Goal: Participate in discussion: Engage in conversation with other users on a specific topic

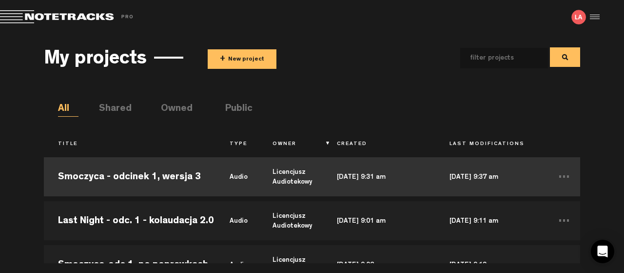
click at [471, 177] on td "[DATE] 9:37 am" at bounding box center [492, 177] width 113 height 44
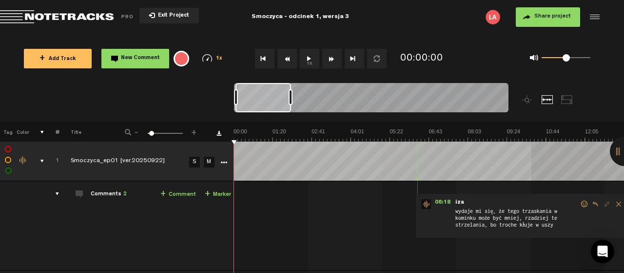
click at [309, 59] on button "1x" at bounding box center [310, 59] width 20 height 20
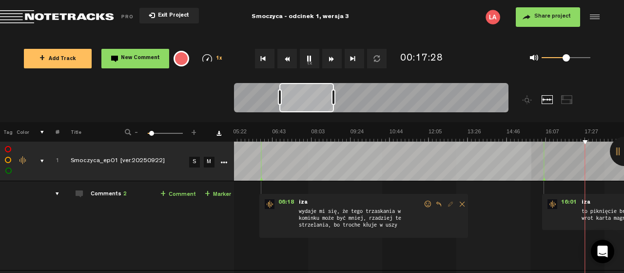
scroll to position [0, 313]
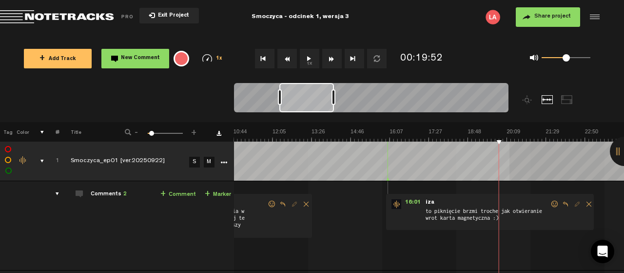
click at [309, 56] on button "1x" at bounding box center [310, 59] width 20 height 20
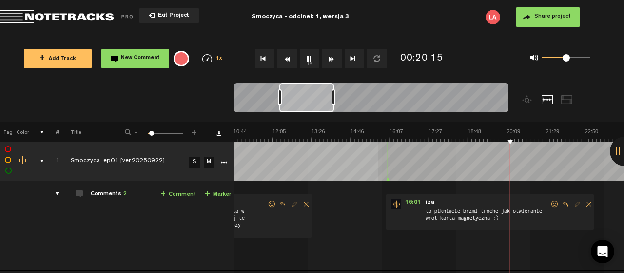
click at [309, 58] on button "1x" at bounding box center [310, 59] width 20 height 20
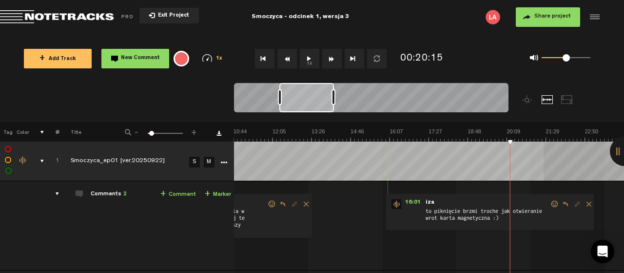
click at [308, 57] on button "1x" at bounding box center [310, 59] width 20 height 20
click at [308, 56] on button "1x" at bounding box center [310, 59] width 20 height 20
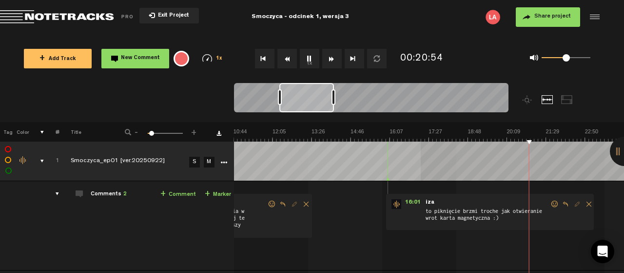
click at [309, 56] on button "1x" at bounding box center [310, 59] width 20 height 20
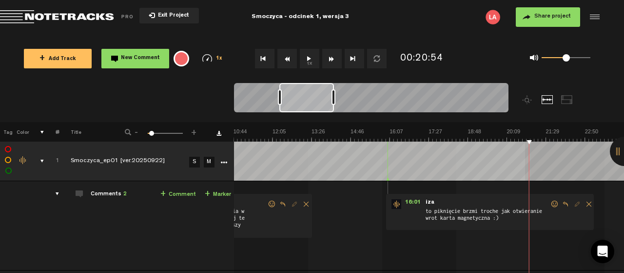
click at [309, 58] on button "1x" at bounding box center [310, 59] width 20 height 20
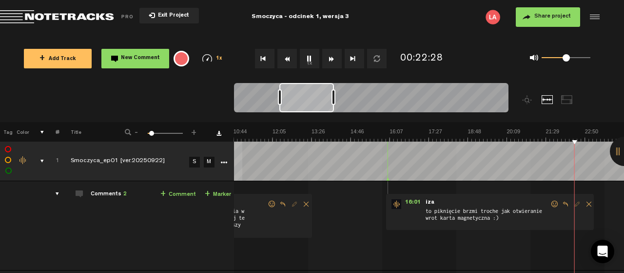
click at [309, 57] on button "1x" at bounding box center [310, 59] width 20 height 20
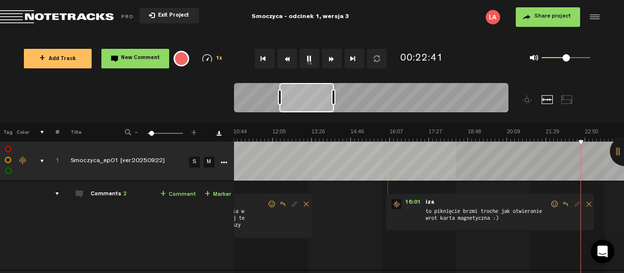
click at [313, 64] on button "1x" at bounding box center [310, 59] width 20 height 20
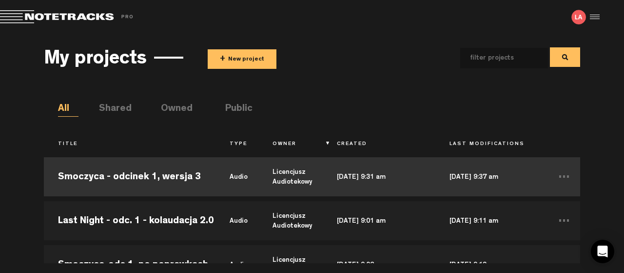
click at [164, 176] on td "Smoczyca - odcinek 1, wersja 3" at bounding box center [130, 177] width 172 height 44
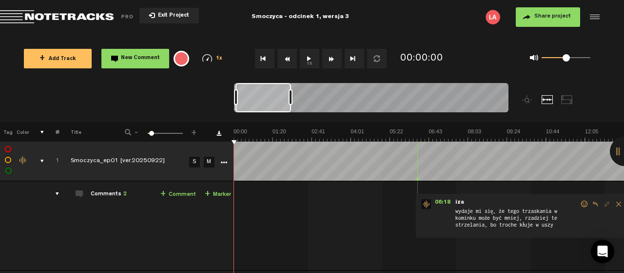
click at [309, 58] on button "1x" at bounding box center [310, 59] width 20 height 20
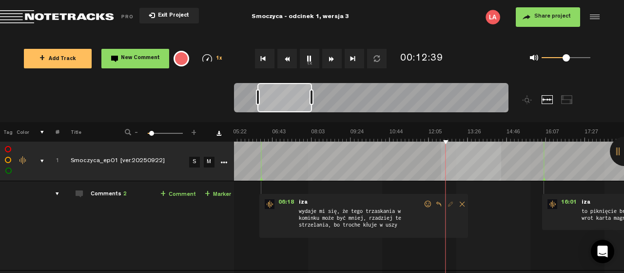
scroll to position [0, 156]
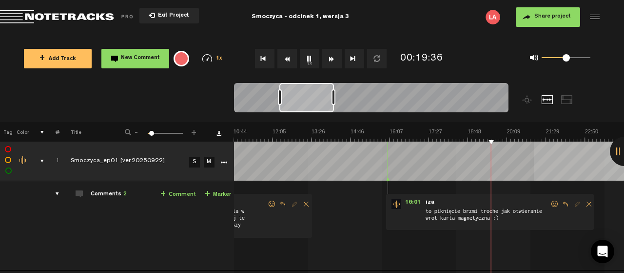
click at [311, 55] on button "1x" at bounding box center [310, 59] width 20 height 20
click at [306, 59] on button "1x" at bounding box center [310, 59] width 20 height 20
click at [306, 54] on button "1x" at bounding box center [310, 59] width 20 height 20
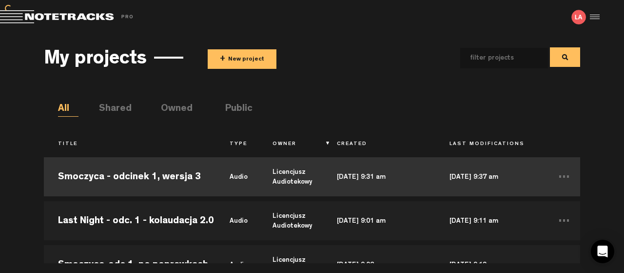
click at [137, 175] on td "Smoczyca - odcinek 1, wersja 3" at bounding box center [130, 177] width 172 height 44
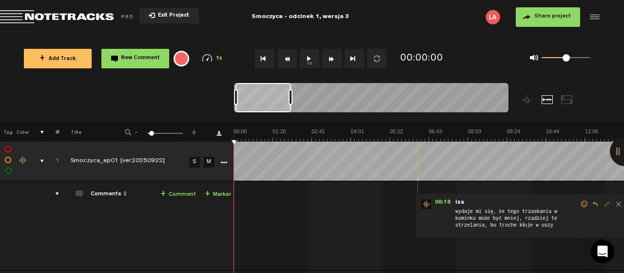
click at [309, 59] on button "1x" at bounding box center [310, 59] width 20 height 20
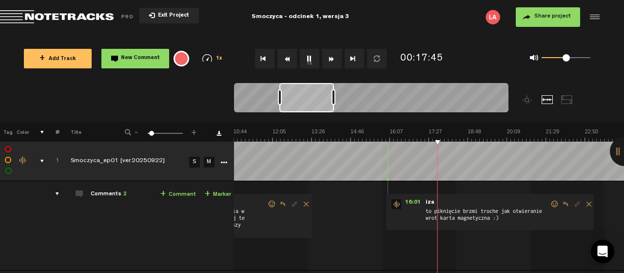
scroll to position [0, 313]
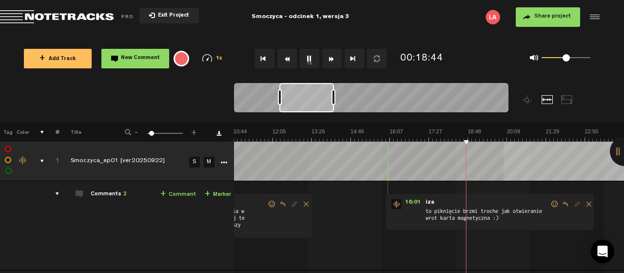
click at [430, 47] on div "00:19:58" at bounding box center [434, 58] width 74 height 29
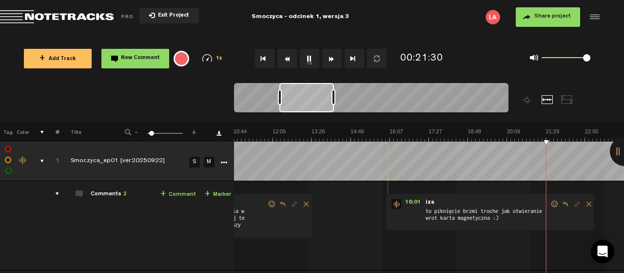
drag, startPoint x: 566, startPoint y: 57, endPoint x: 595, endPoint y: 53, distance: 28.6
click at [595, 53] on div "0 1 1" at bounding box center [560, 59] width 80 height 14
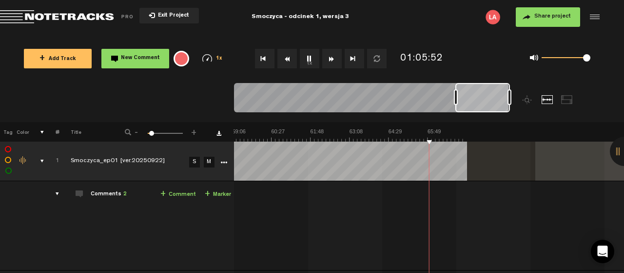
scroll to position [0, 1721]
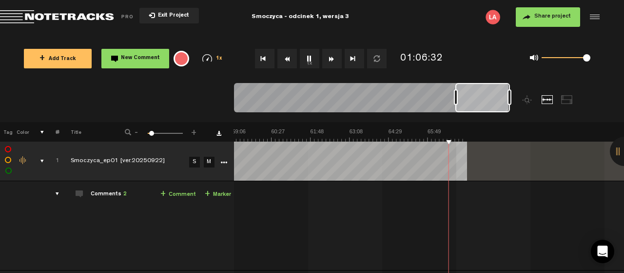
click at [310, 56] on button "1x" at bounding box center [310, 59] width 20 height 20
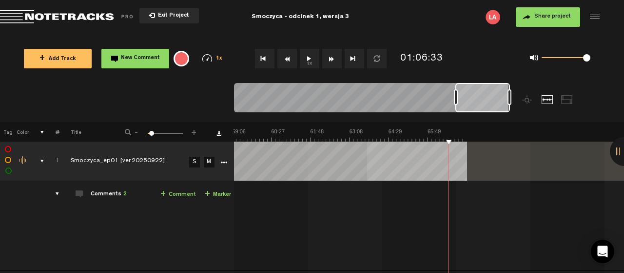
click at [160, 13] on span "Exit Project" at bounding box center [172, 15] width 34 height 5
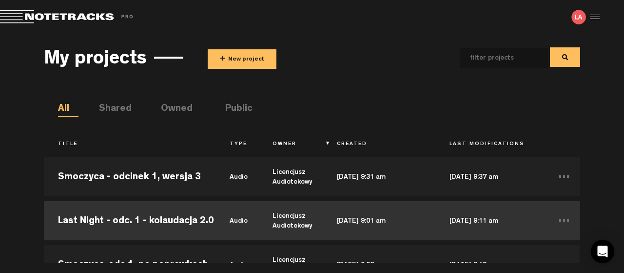
click at [110, 220] on td "Last Night - odc. 1 - kolaudacja 2.0" at bounding box center [130, 221] width 172 height 44
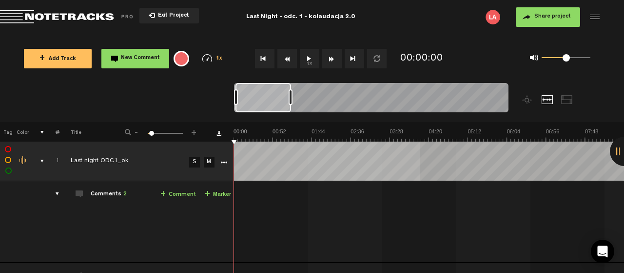
click at [308, 57] on button "1x" at bounding box center [310, 59] width 20 height 20
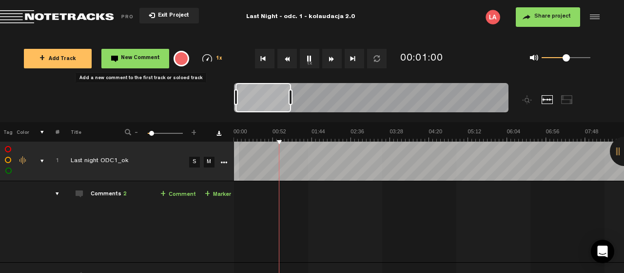
click at [125, 56] on span "New Comment" at bounding box center [140, 58] width 39 height 5
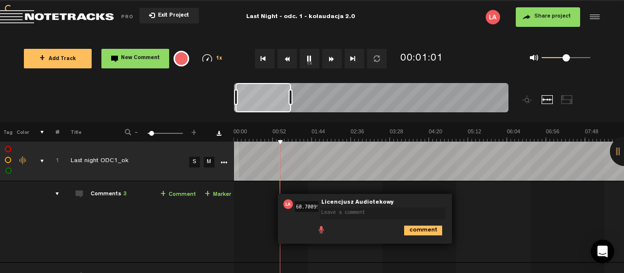
scroll to position [0, 28]
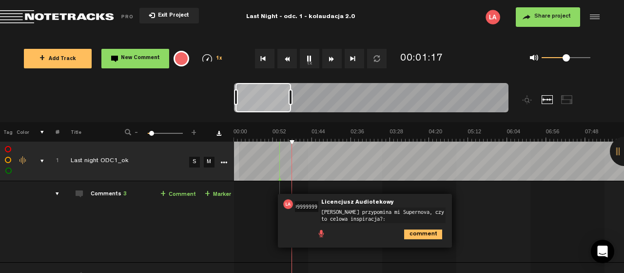
type textarea "[PERSON_NAME] przypomina mi Supernova, czy to celowa inspiracja?:)"
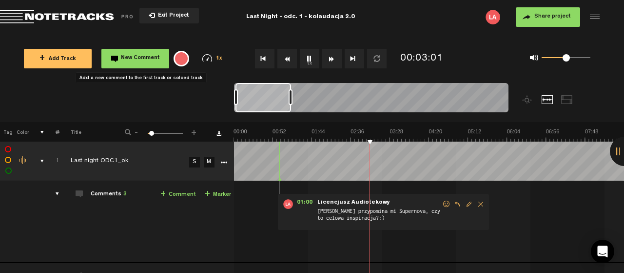
click at [137, 58] on span "New Comment" at bounding box center [140, 58] width 39 height 5
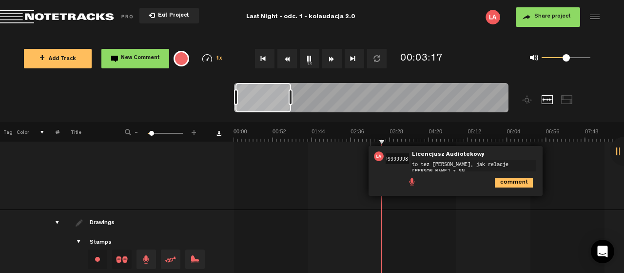
scroll to position [105, 0]
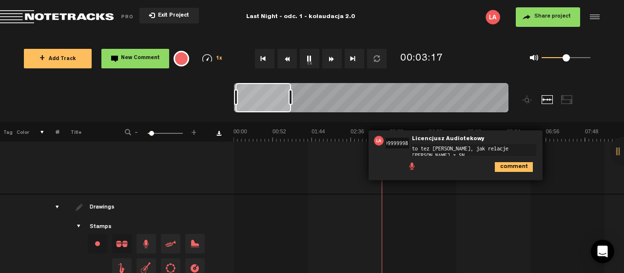
type textarea "to tez [PERSON_NAME], jak relacje [PERSON_NAME] z SN"
click at [507, 162] on icon "comment" at bounding box center [514, 167] width 38 height 10
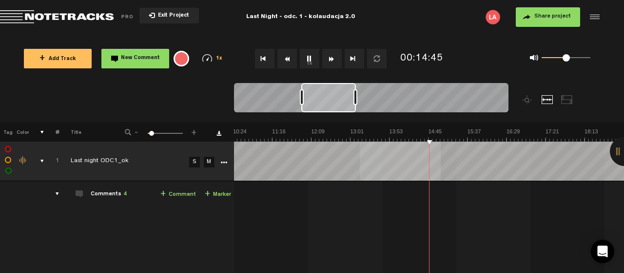
scroll to position [0, 469]
click at [309, 59] on button "1x" at bounding box center [310, 59] width 20 height 20
click at [308, 58] on button "1x" at bounding box center [310, 59] width 20 height 20
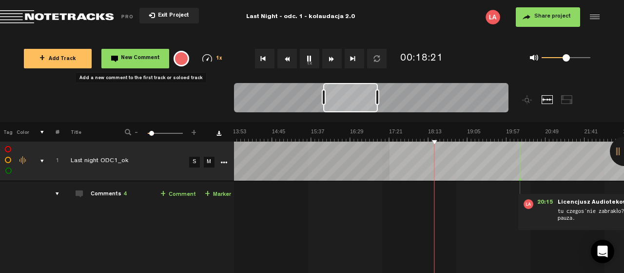
drag, startPoint x: 132, startPoint y: 57, endPoint x: 137, endPoint y: 58, distance: 4.9
click at [133, 57] on span "New Comment" at bounding box center [140, 58] width 39 height 5
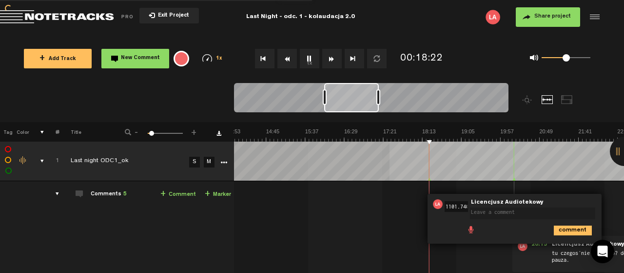
scroll to position [0, 31]
type textarea "S"
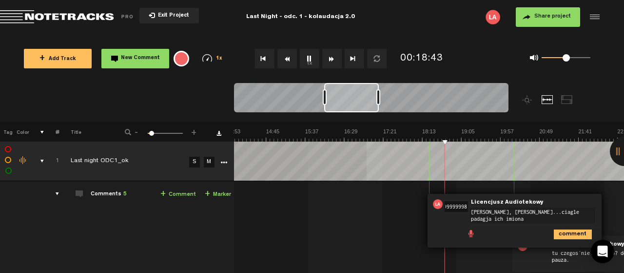
click at [566, 211] on textarea "[PERSON_NAME], [PERSON_NAME]...ciagle padagja ich imiona" at bounding box center [532, 215] width 125 height 16
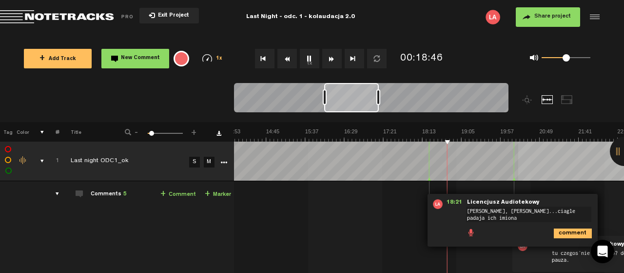
click at [491, 216] on textarea "[PERSON_NAME], [PERSON_NAME]...ciagle padaja ich imiona" at bounding box center [528, 214] width 125 height 16
type textarea "[PERSON_NAME], [PERSON_NAME]...ciagle padaja ich imiona:)"
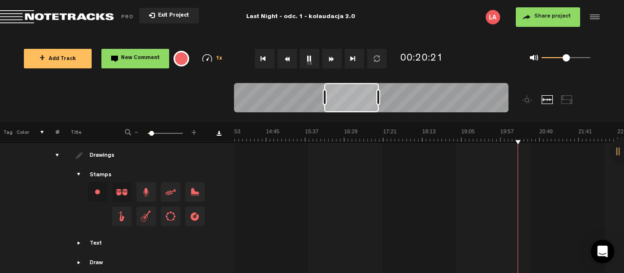
scroll to position [0, 0]
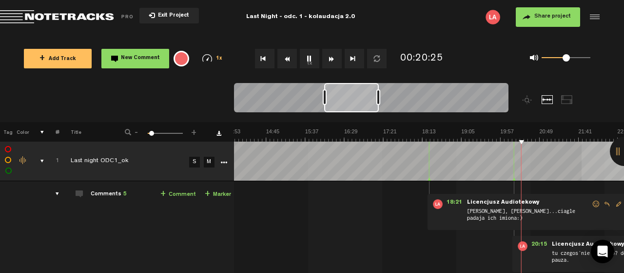
click at [617, 150] on div at bounding box center [624, 151] width 29 height 29
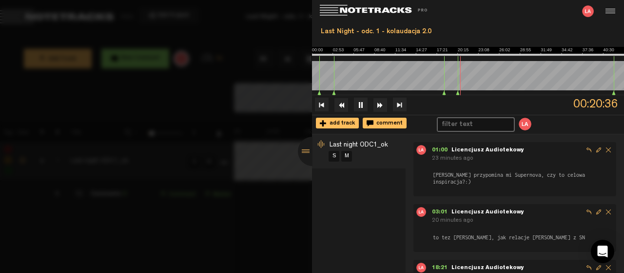
click at [304, 149] on div at bounding box center [312, 151] width 29 height 29
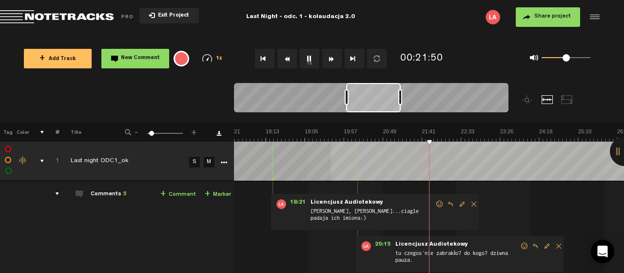
scroll to position [0, 788]
click at [305, 59] on button "1x" at bounding box center [310, 59] width 20 height 20
